Goal: Information Seeking & Learning: Learn about a topic

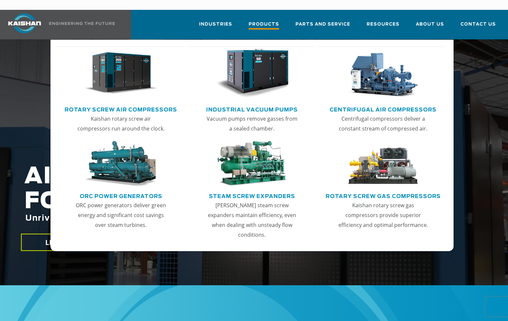
click at [277, 21] on span "Products" at bounding box center [263, 25] width 30 height 9
click at [118, 104] on link "Rotary Screw Air Compressors" at bounding box center [121, 109] width 112 height 10
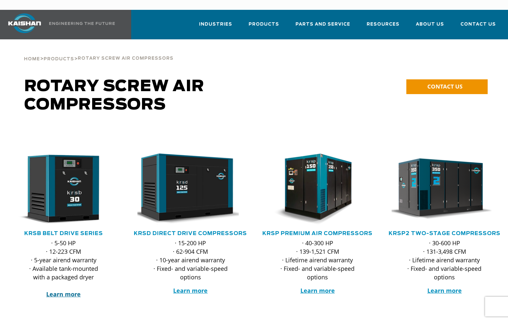
click at [74, 290] on strong "Learn more" at bounding box center [63, 294] width 34 height 8
click at [199, 287] on strong "Learn more" at bounding box center [190, 291] width 34 height 8
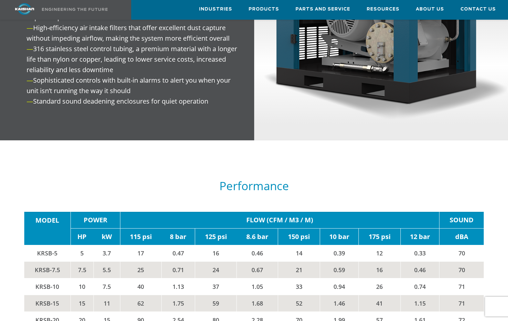
scroll to position [983, 0]
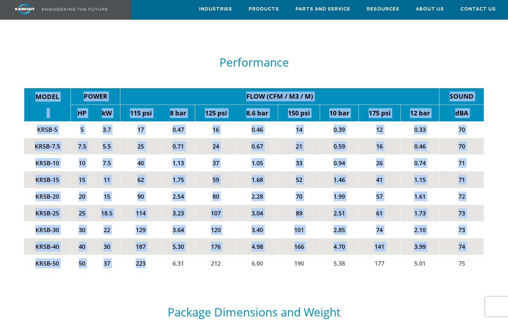
drag, startPoint x: 145, startPoint y: 254, endPoint x: 14, endPoint y: 252, distance: 130.5
click at [14, 252] on div "**********" at bounding box center [254, 33] width 508 height 1879
click at [69, 268] on div "MODEL POWER FLOW (CFM / M3 / M) SOUND HP kW 115 psi 8 bar 125 psi 8.6 bar 150 p…" at bounding box center [253, 179] width 467 height 209
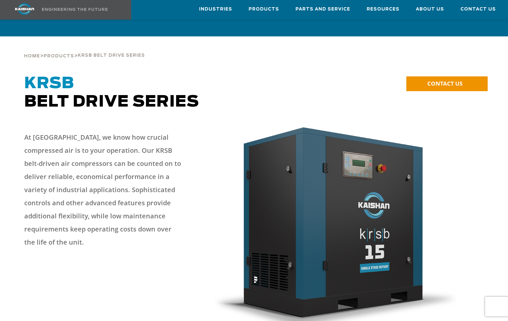
scroll to position [0, 0]
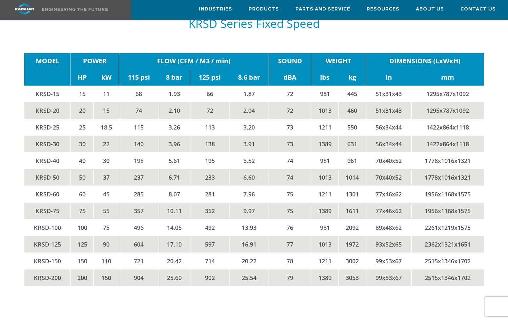
scroll to position [1012, 0]
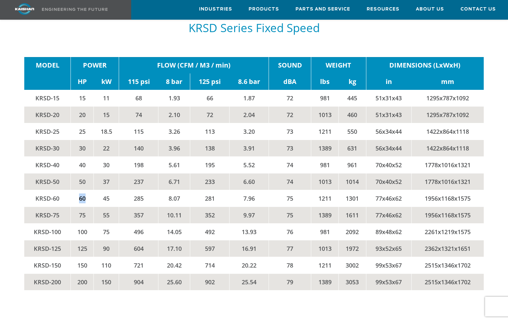
drag, startPoint x: 78, startPoint y: 174, endPoint x: 86, endPoint y: 177, distance: 7.9
click at [86, 190] on td "60" at bounding box center [82, 198] width 23 height 17
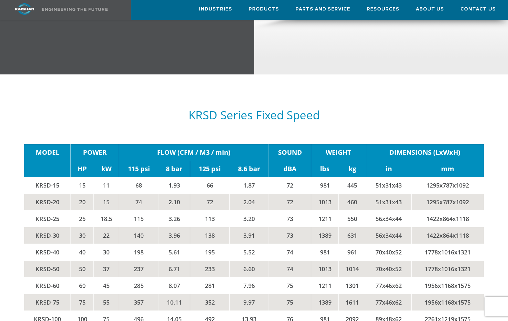
scroll to position [862, 0]
